Goal: Information Seeking & Learning: Learn about a topic

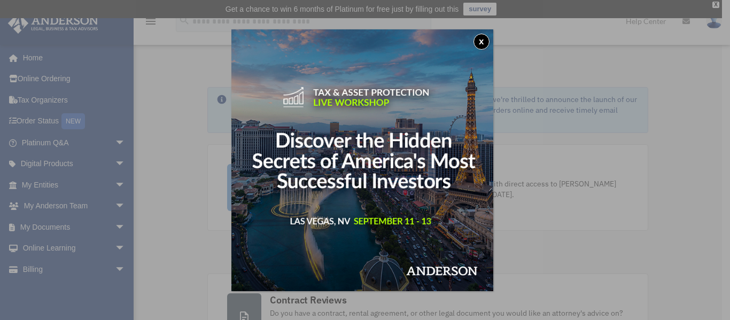
click at [484, 42] on button "x" at bounding box center [481, 42] width 16 height 16
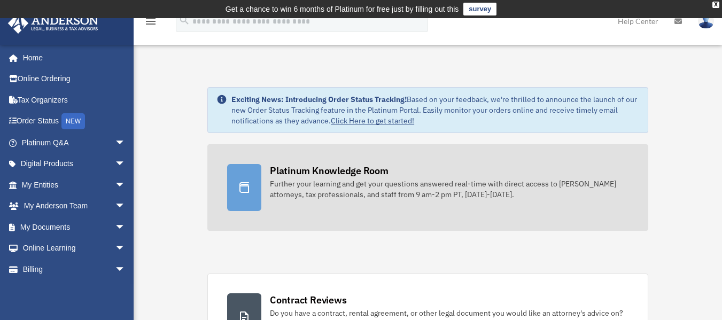
click at [379, 191] on div "Further your learning and get your questions answered real-time with direct acc…" at bounding box center [449, 188] width 359 height 21
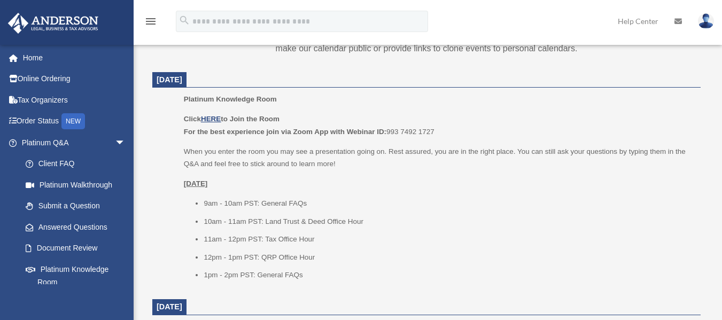
scroll to position [446, 0]
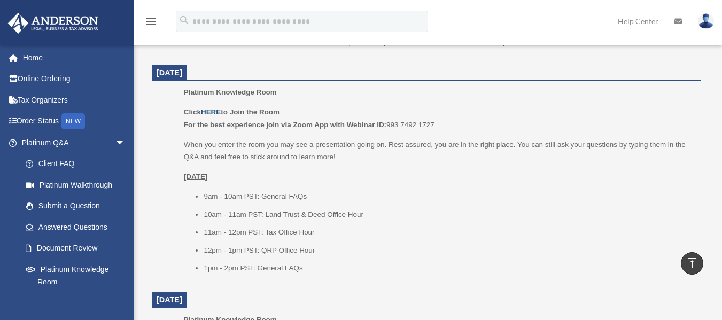
click at [213, 108] on u "HERE" at bounding box center [211, 112] width 20 height 8
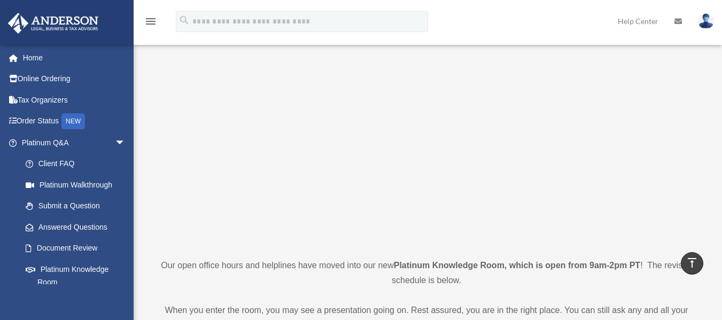
scroll to position [0, 0]
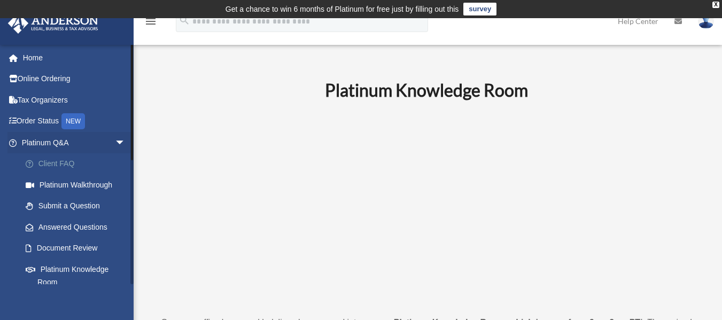
click at [51, 159] on link "Client FAQ" at bounding box center [78, 163] width 127 height 21
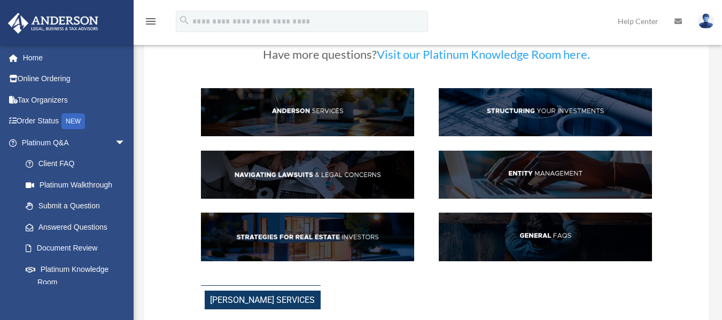
scroll to position [43, 0]
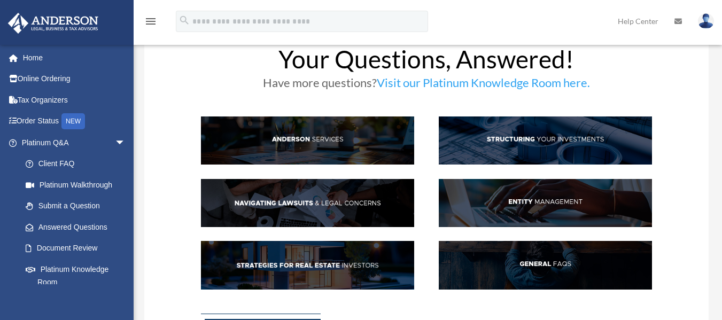
click at [566, 135] on img at bounding box center [545, 140] width 213 height 48
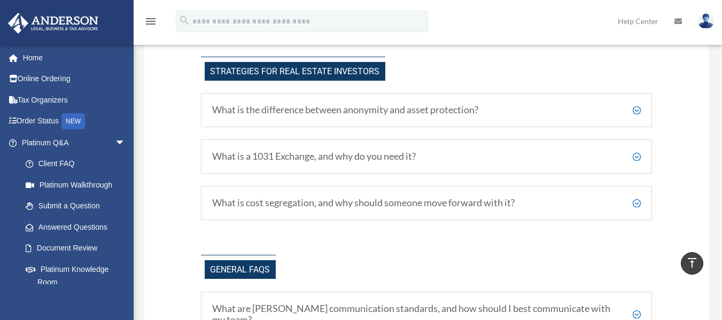
scroll to position [2011, 0]
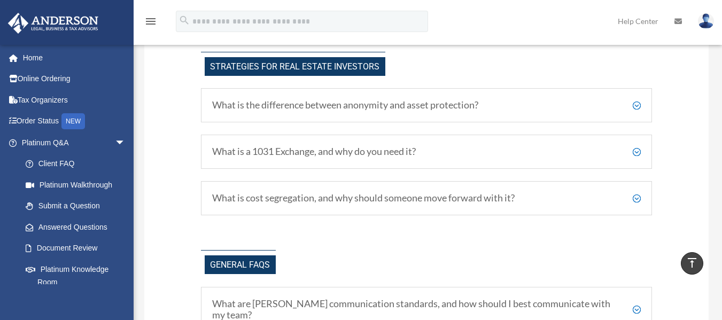
click at [456, 102] on h5 "What is the difference between anonymity and asset protection?" at bounding box center [426, 105] width 429 height 12
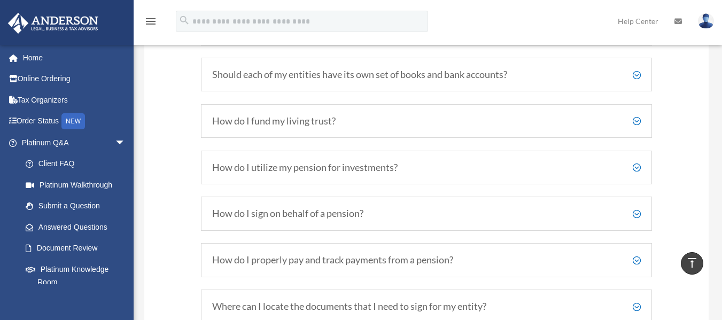
scroll to position [1620, 0]
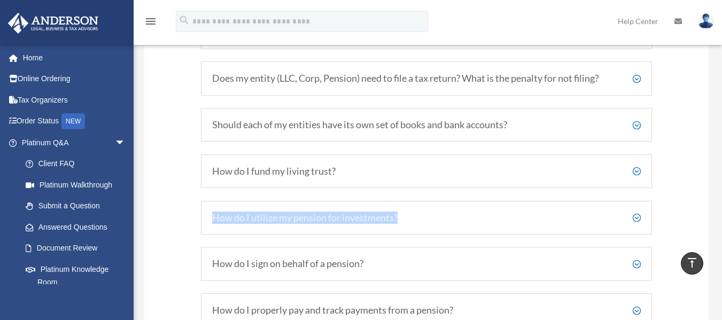
drag, startPoint x: 713, startPoint y: 192, endPoint x: 718, endPoint y: 164, distance: 28.3
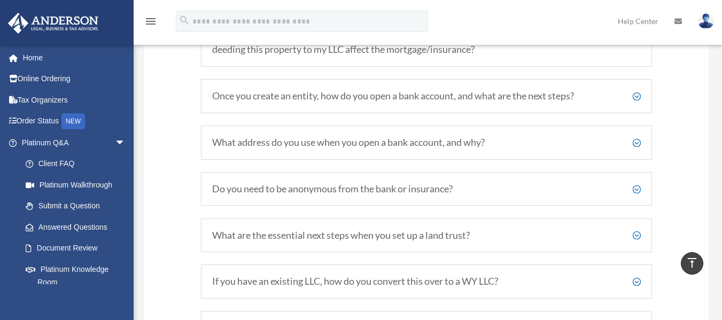
scroll to position [1249, 0]
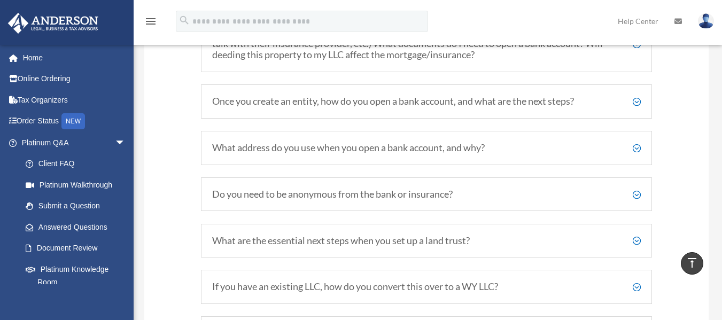
click at [402, 240] on h5 "What are the essential next steps when you set up a land trust?" at bounding box center [426, 241] width 429 height 12
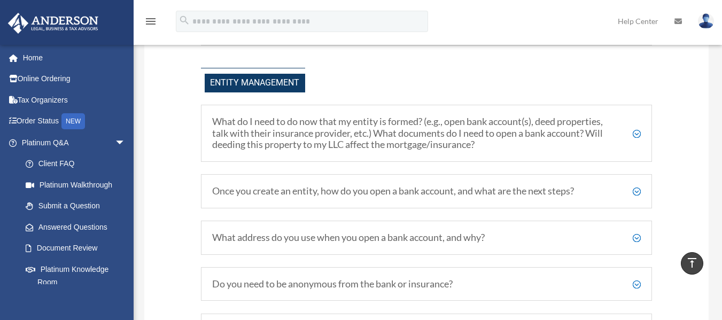
scroll to position [1154, 0]
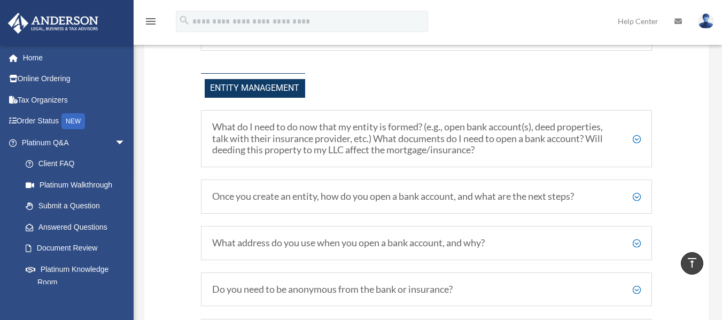
click at [464, 195] on h5 "Once you create an entity, how do you open a bank account, and what are the nex…" at bounding box center [426, 197] width 429 height 12
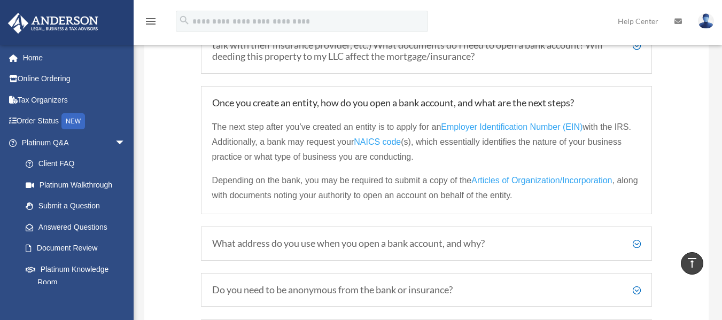
scroll to position [1273, 0]
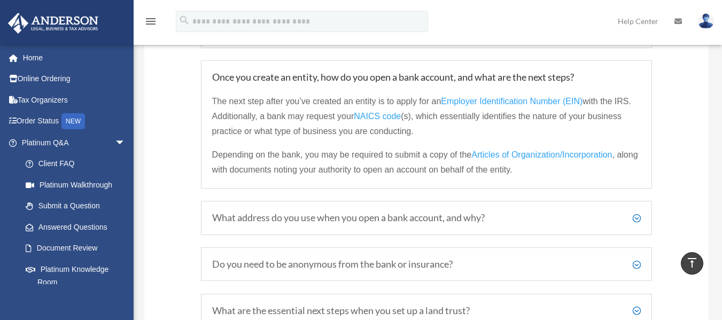
click at [410, 215] on h5 "What address do you use when you open a bank account, and why?" at bounding box center [426, 218] width 429 height 12
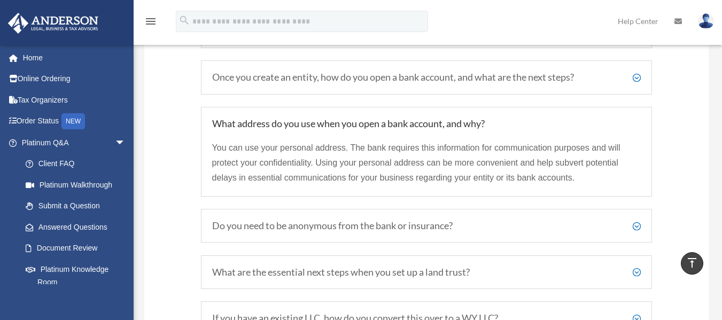
click at [395, 223] on h5 "Do you need to be anonymous from the bank or insurance?" at bounding box center [426, 226] width 429 height 12
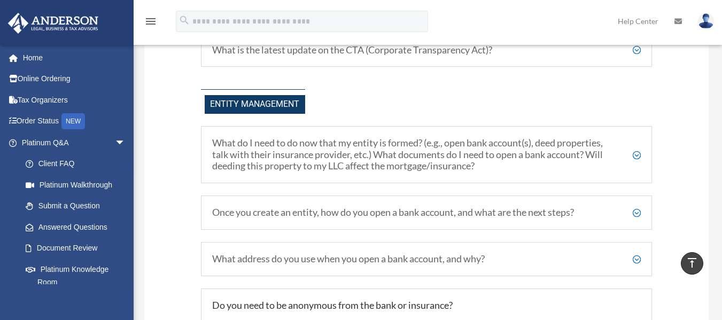
scroll to position [1133, 0]
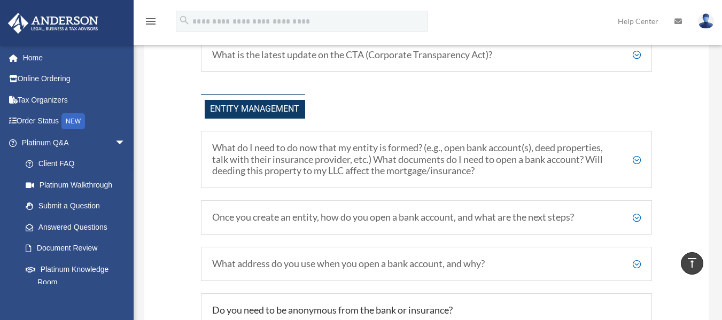
click at [570, 151] on h5 "What do I need to do now that my entity is formed? (e.g., open bank account(s),…" at bounding box center [426, 159] width 429 height 35
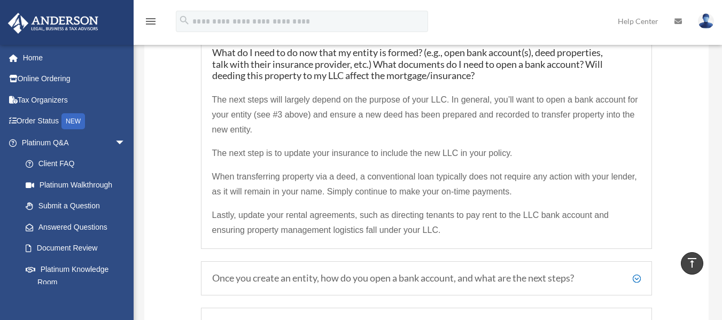
scroll to position [1260, 0]
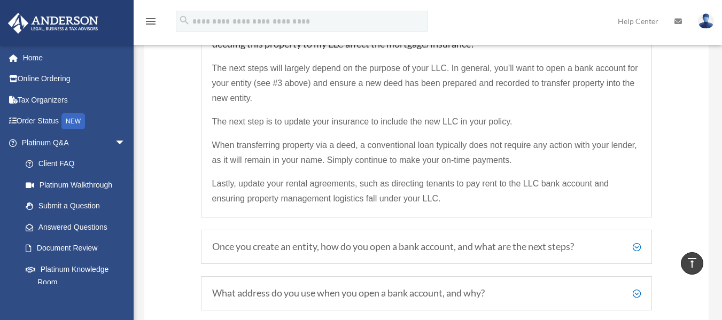
click at [461, 248] on h5 "Once you create an entity, how do you open a bank account, and what are the nex…" at bounding box center [426, 247] width 429 height 12
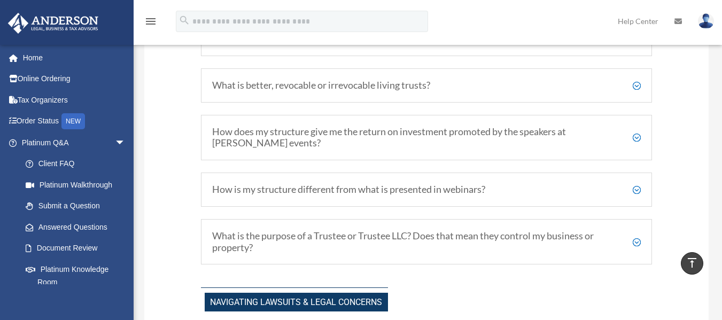
scroll to position [623, 0]
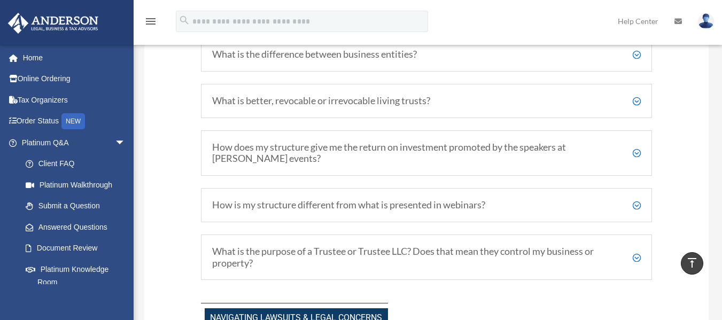
click at [438, 200] on h5 "How is my structure different from what is presented in webinars?" at bounding box center [426, 205] width 429 height 12
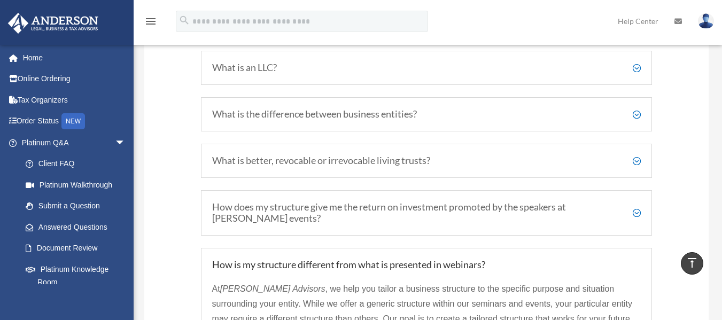
scroll to position [535, 0]
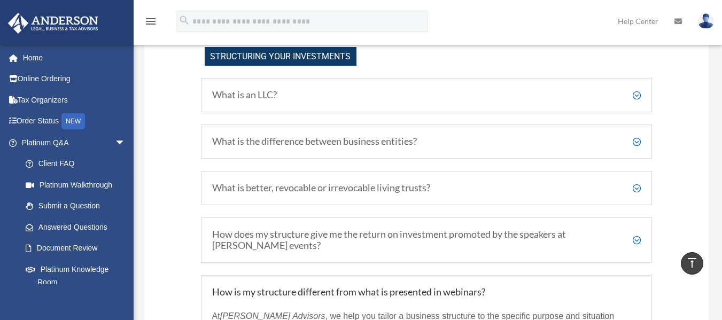
click at [519, 235] on h5 "How does my structure give me the return on investment promoted by the speakers…" at bounding box center [426, 240] width 429 height 23
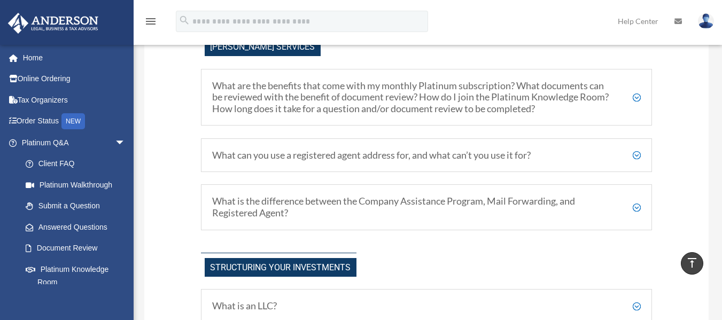
scroll to position [319, 0]
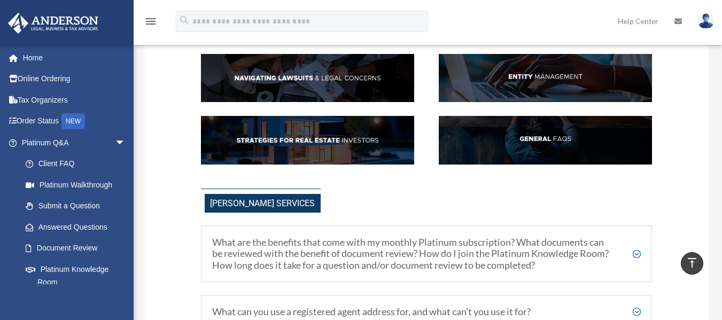
scroll to position [151, 0]
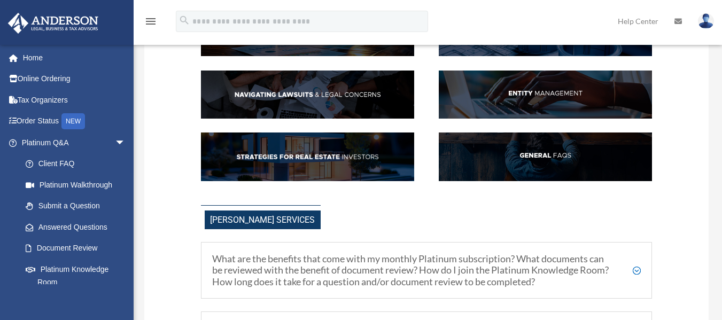
click at [337, 149] on img at bounding box center [307, 157] width 213 height 48
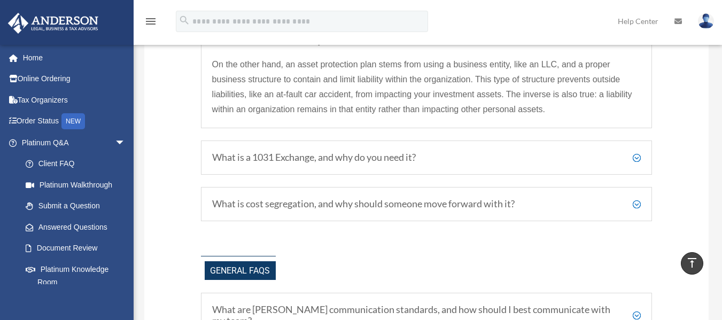
scroll to position [2415, 0]
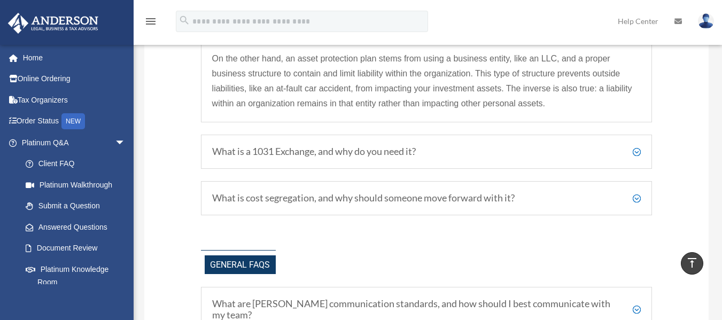
click at [548, 298] on h5 "What are Anderson's communication standards, and how should I best communicate …" at bounding box center [426, 309] width 429 height 23
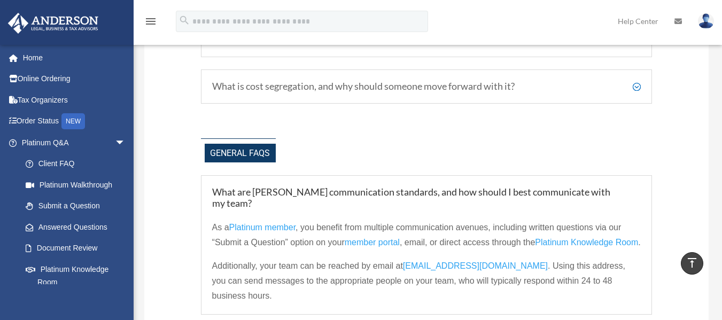
scroll to position [2504, 0]
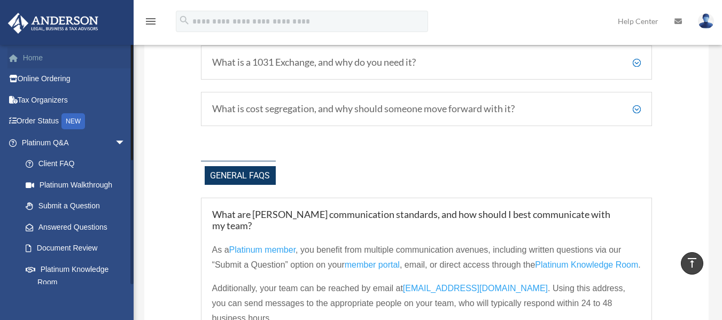
click at [33, 55] on link "Home" at bounding box center [74, 57] width 134 height 21
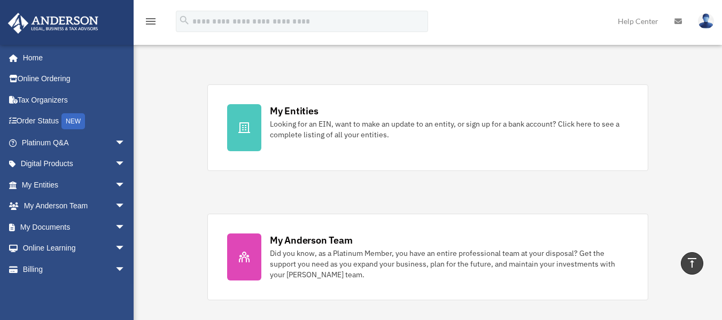
scroll to position [316, 0]
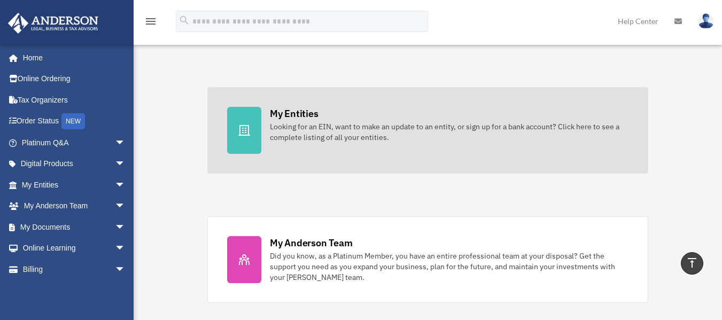
click at [526, 127] on div "Looking for an EIN, want to make an update to an entity, or sign up for a bank …" at bounding box center [449, 131] width 359 height 21
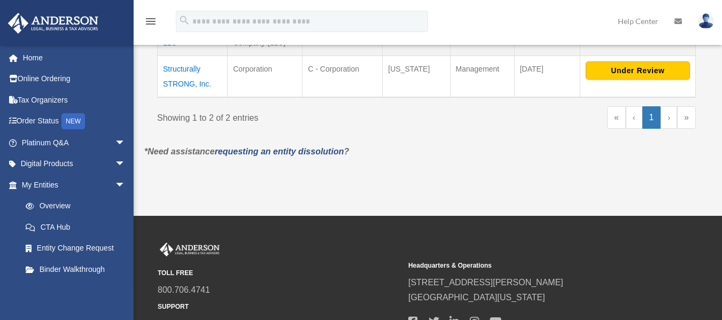
scroll to position [317, 0]
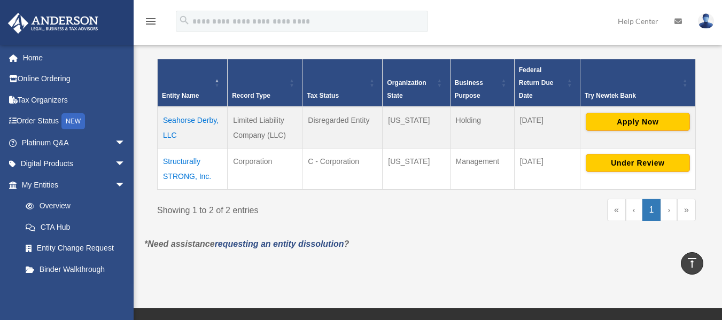
scroll to position [221, 0]
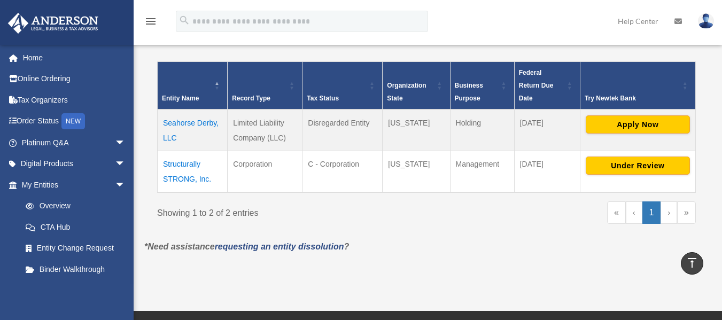
click at [205, 122] on td "Seahorse Derby, LLC" at bounding box center [193, 131] width 70 height 42
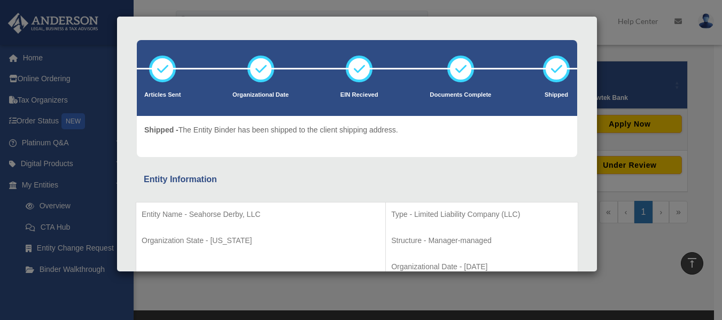
scroll to position [0, 0]
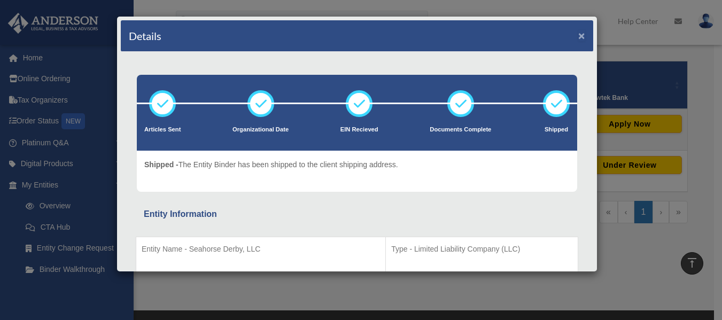
click at [578, 38] on button "×" at bounding box center [581, 35] width 7 height 11
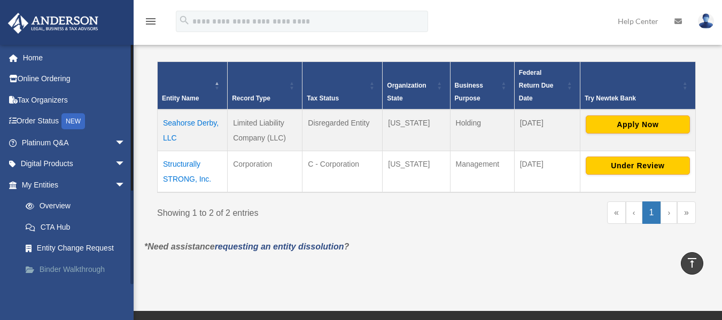
click at [53, 270] on link "Binder Walkthrough" at bounding box center [78, 269] width 127 height 21
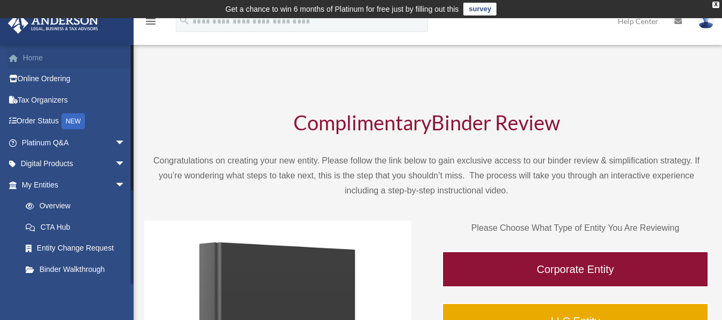
click at [38, 54] on link "Home" at bounding box center [74, 57] width 134 height 21
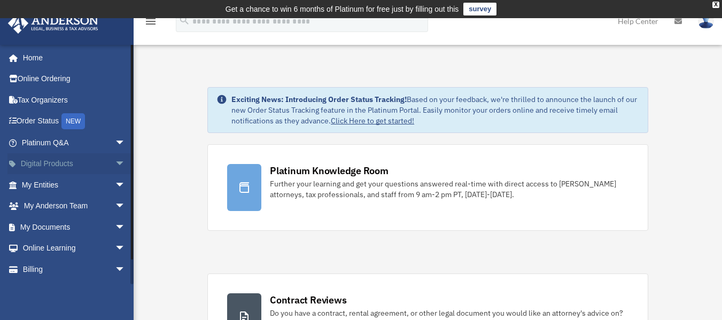
click at [44, 163] on link "Digital Products arrow_drop_down" at bounding box center [74, 163] width 134 height 21
click at [51, 161] on link "Digital Products arrow_drop_down" at bounding box center [74, 163] width 134 height 21
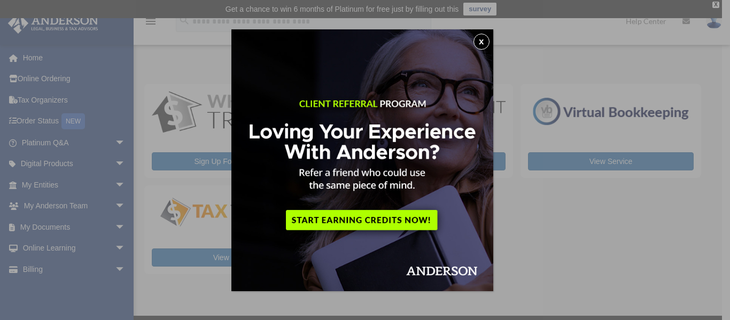
click at [485, 38] on button "x" at bounding box center [481, 42] width 16 height 16
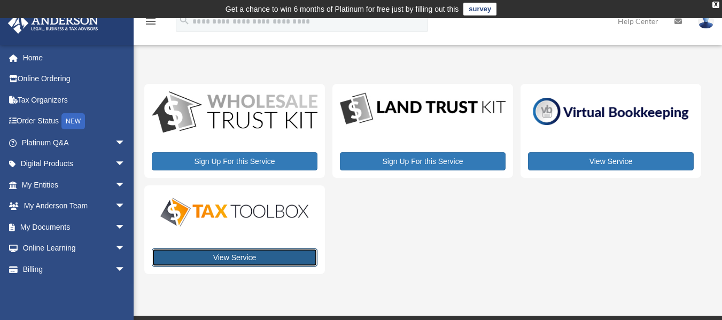
click at [266, 257] on link "View Service" at bounding box center [235, 257] width 166 height 18
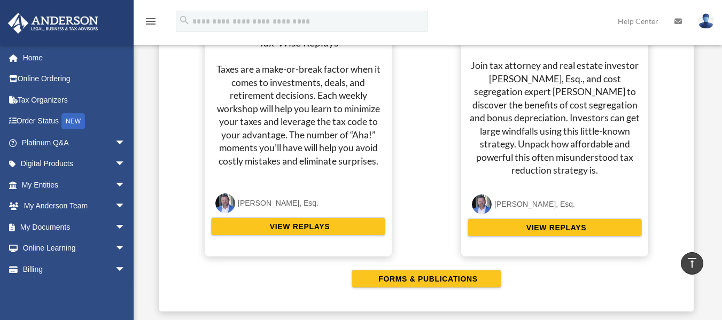
scroll to position [2124, 0]
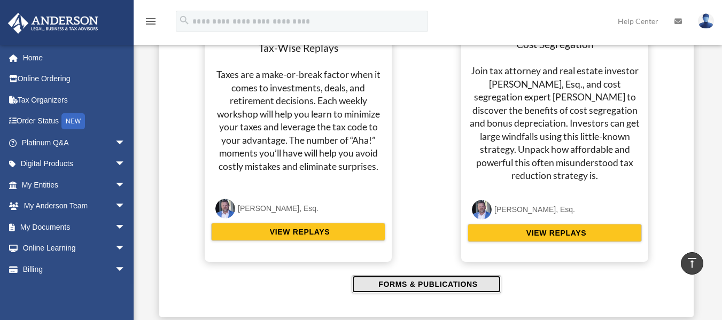
click at [459, 284] on span "FORMS & PUBLICATIONS" at bounding box center [426, 284] width 102 height 11
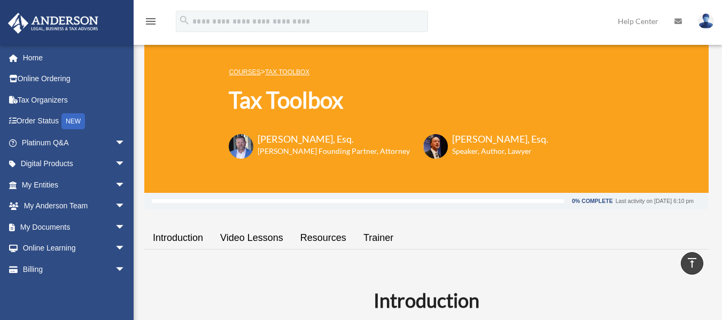
scroll to position [0, 0]
